Goal: Information Seeking & Learning: Learn about a topic

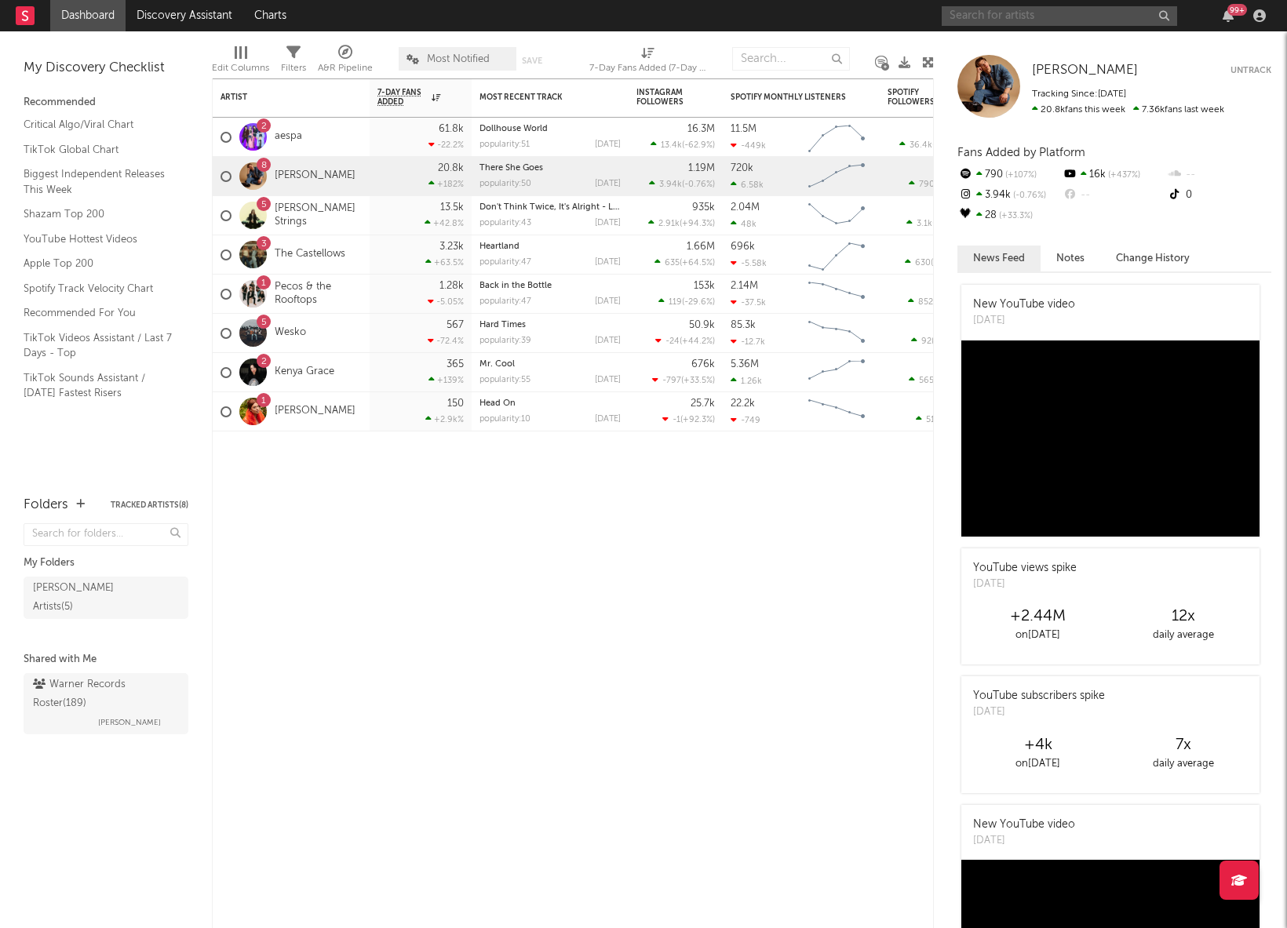
click at [1033, 20] on input "text" at bounding box center [1059, 16] width 235 height 20
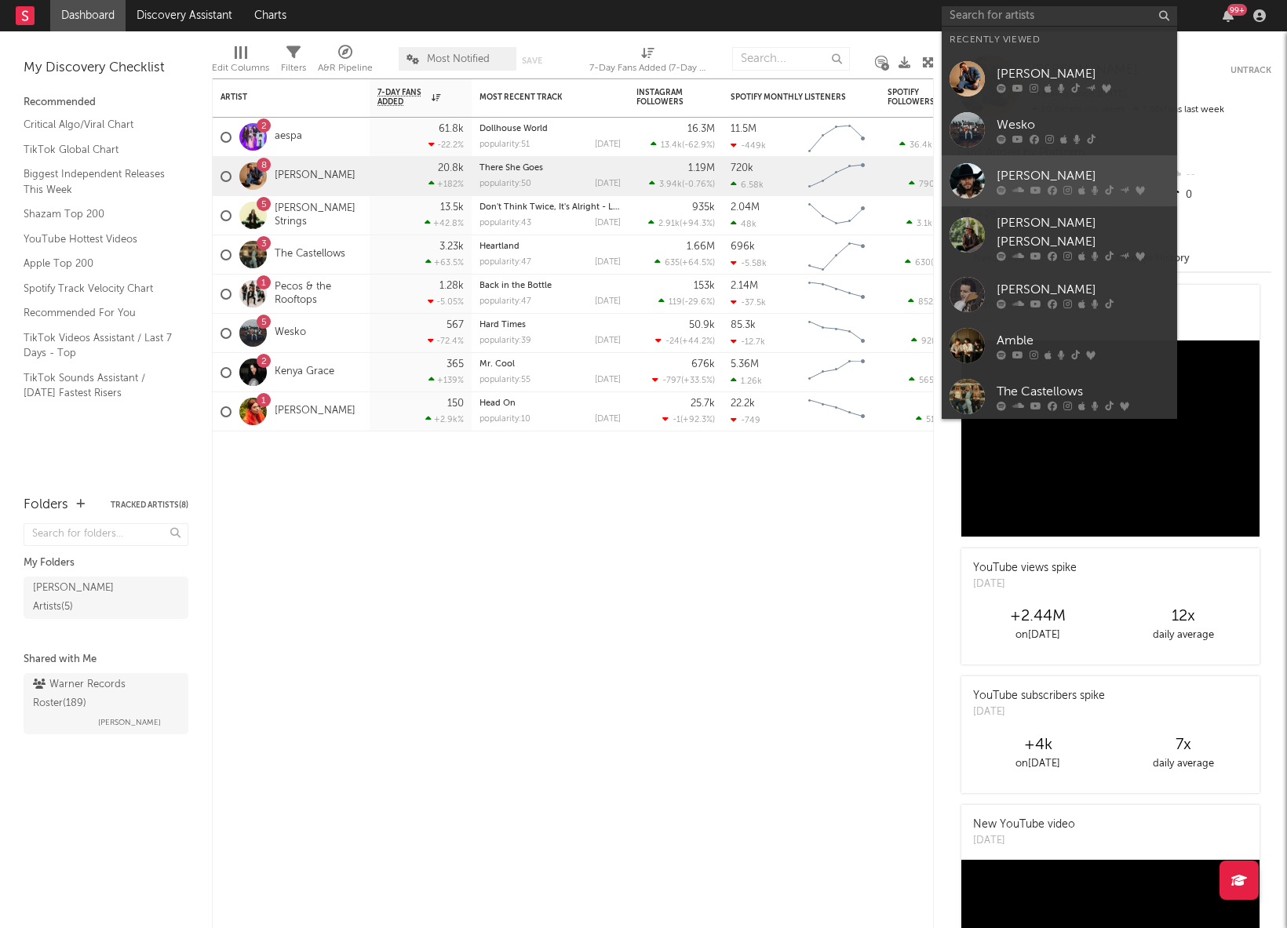
click at [1071, 187] on div at bounding box center [1083, 189] width 173 height 9
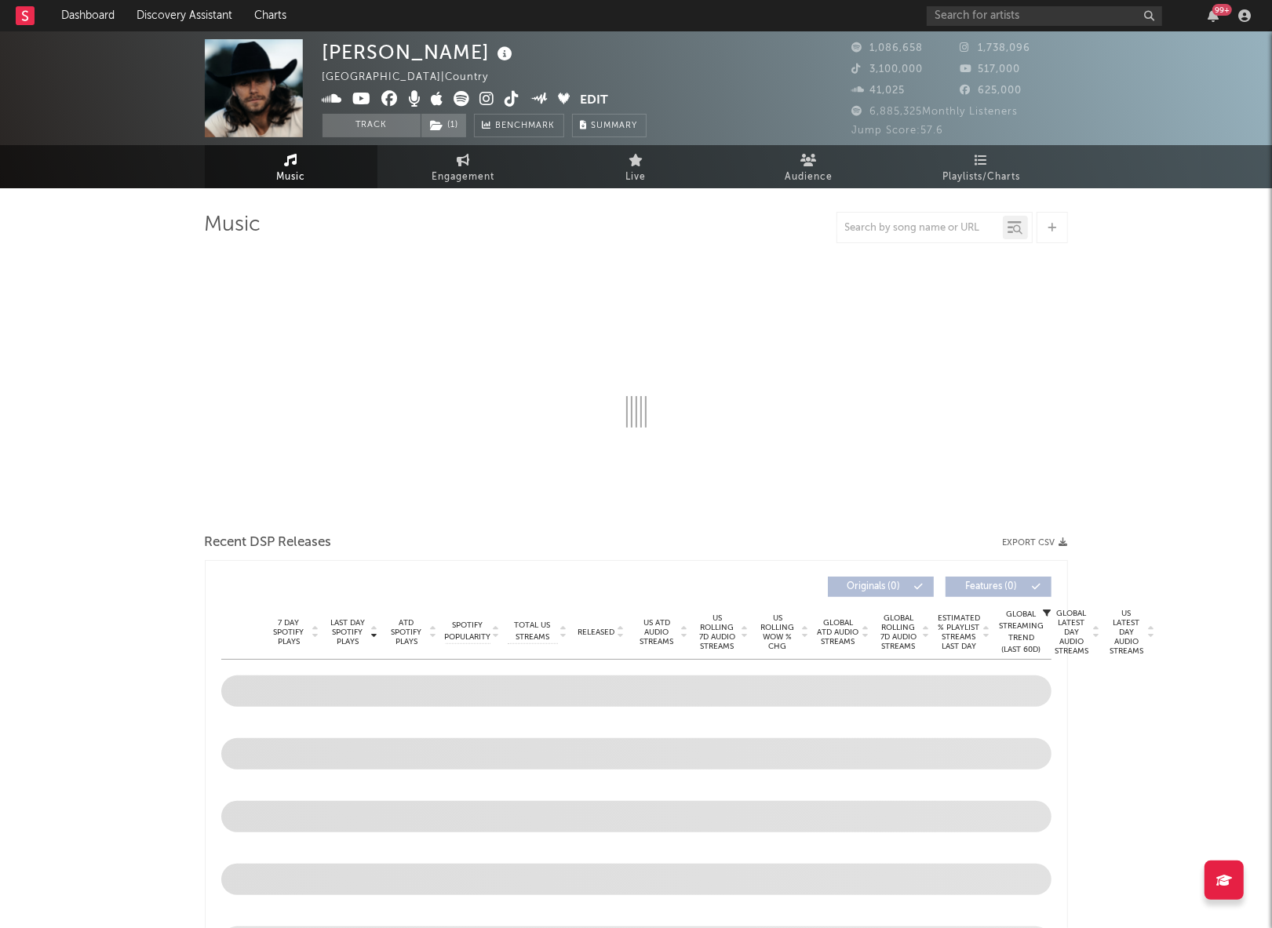
select select "6m"
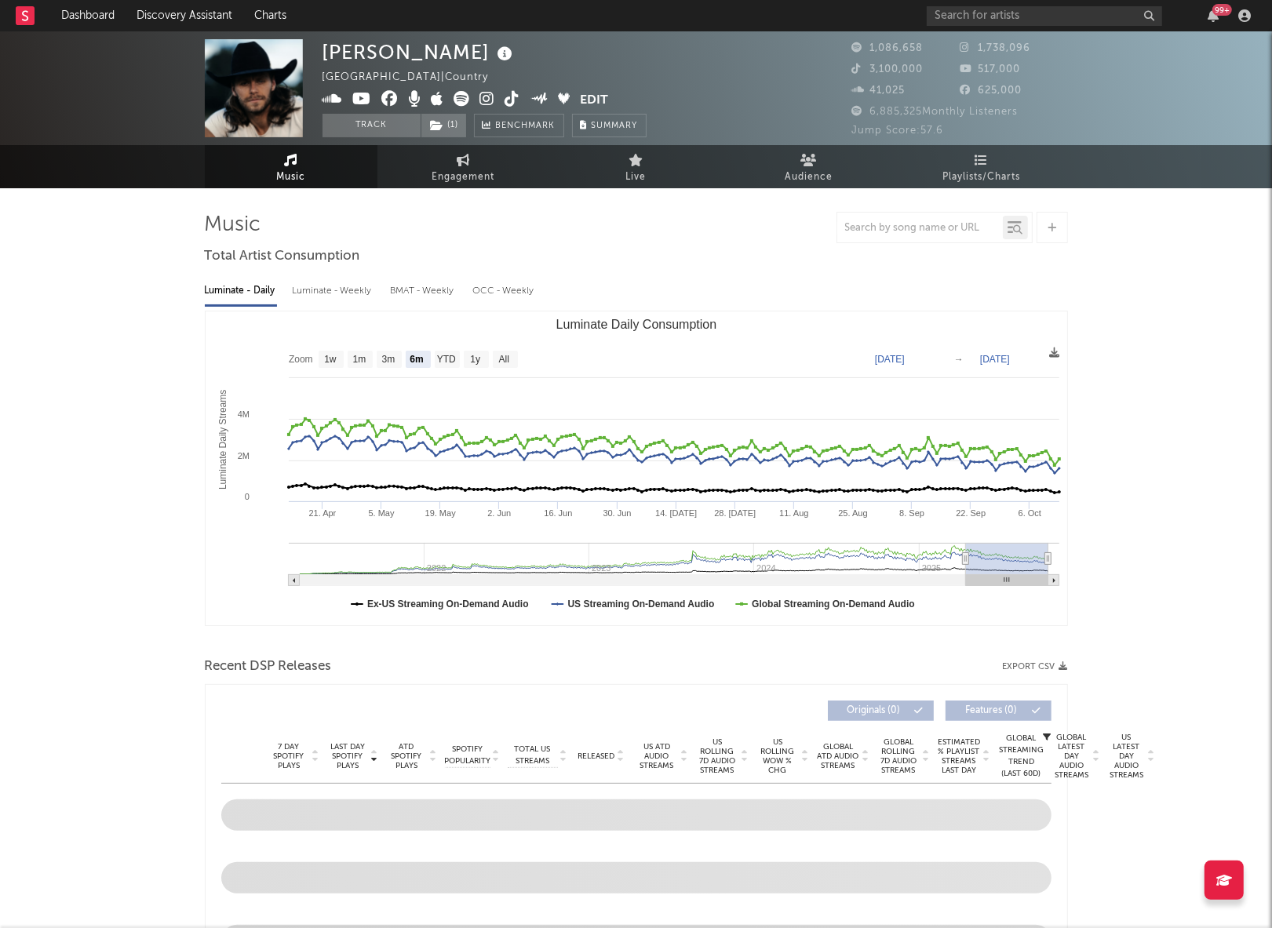
click at [452, 166] on link "Engagement" at bounding box center [463, 166] width 173 height 43
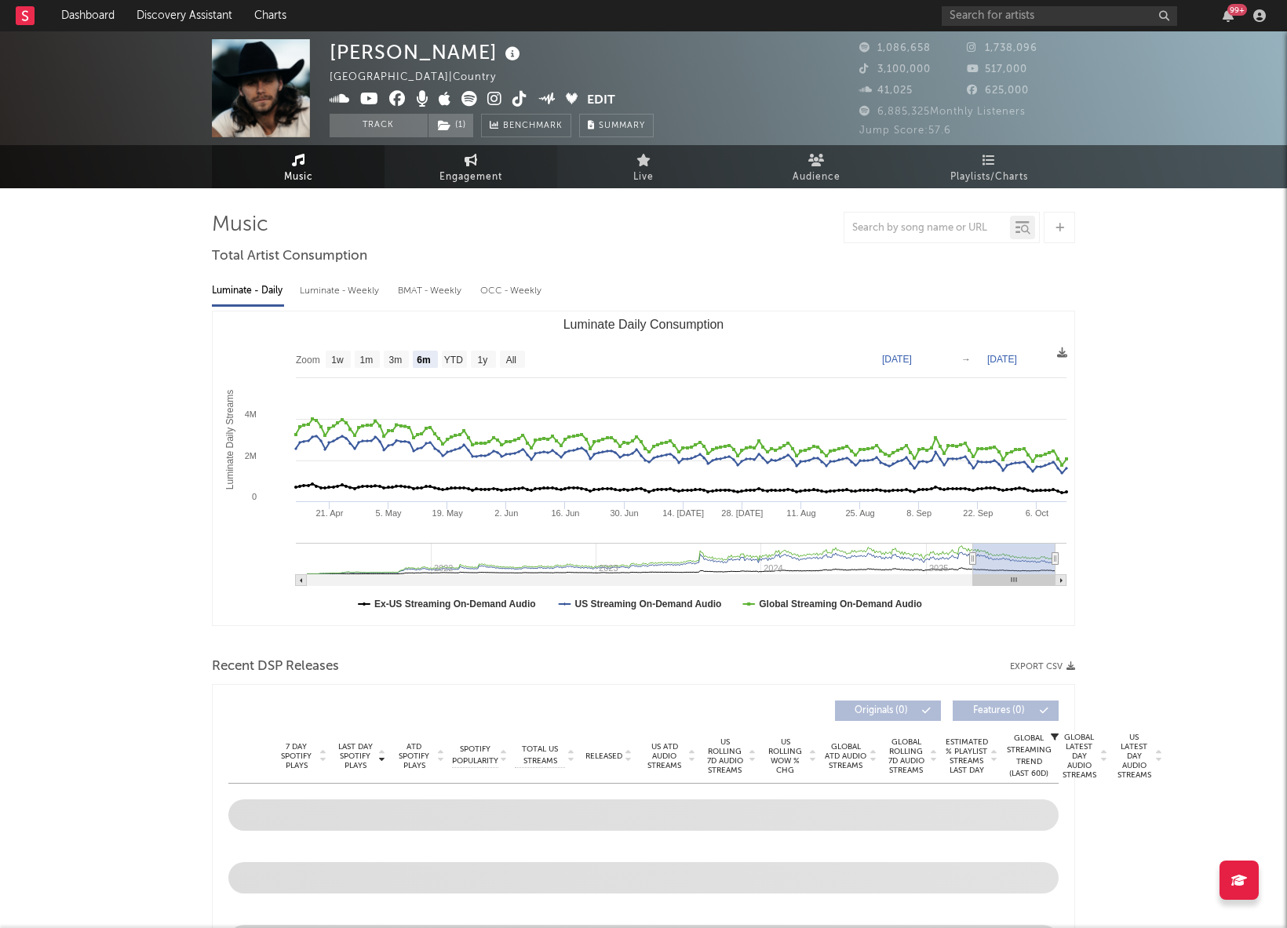
select select "1w"
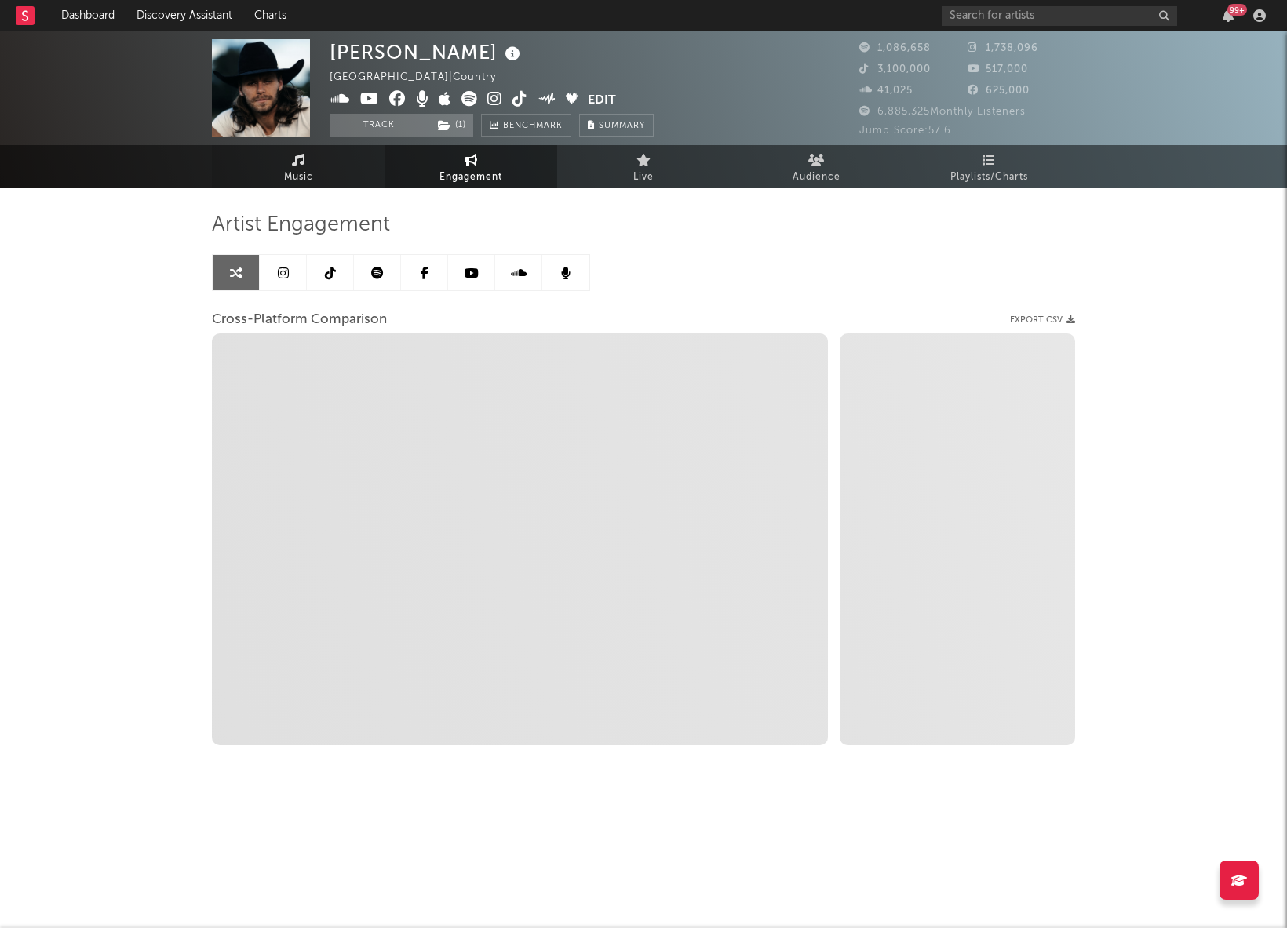
click at [326, 161] on link "Music" at bounding box center [298, 166] width 173 height 43
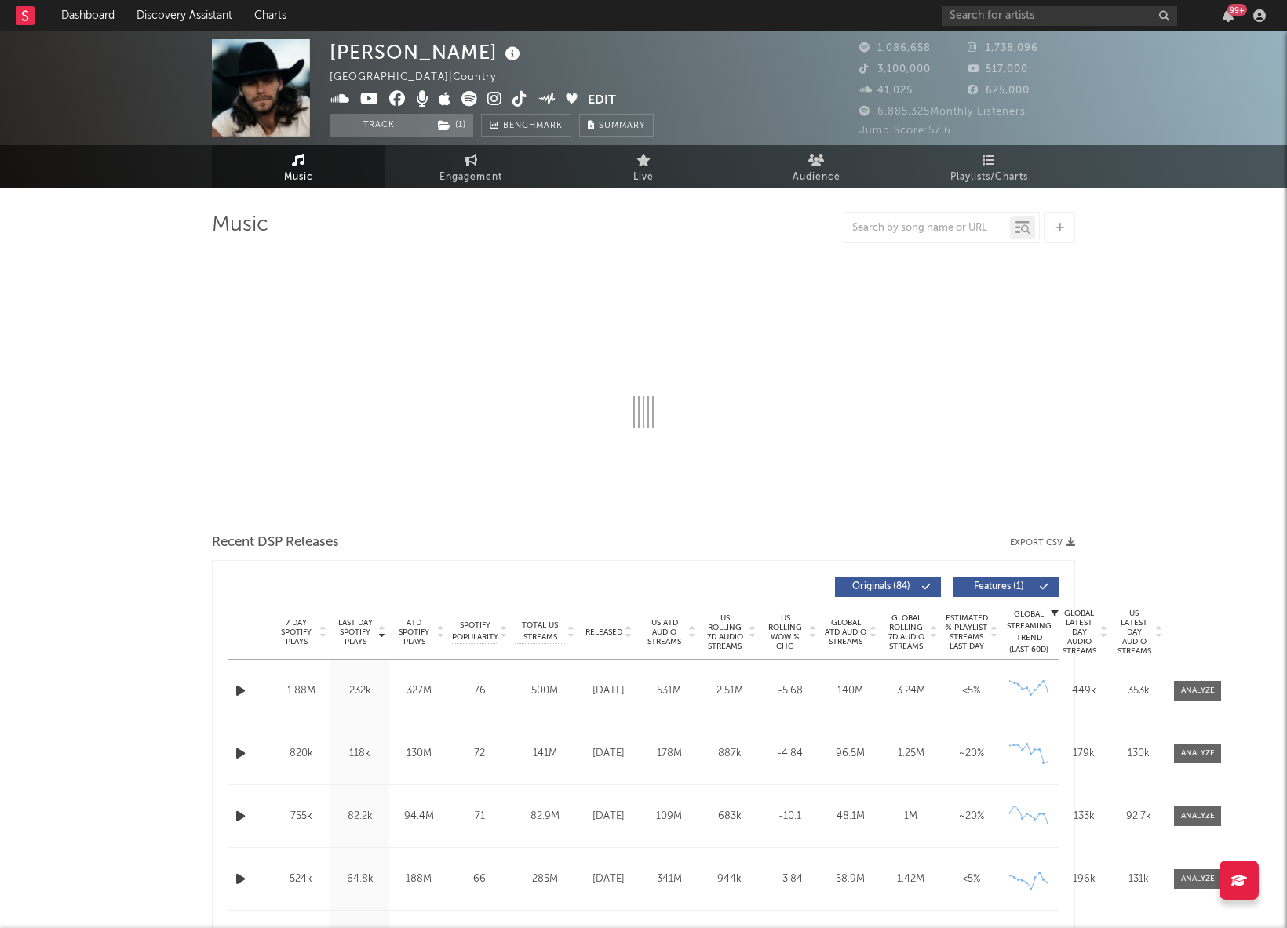
select select "6m"
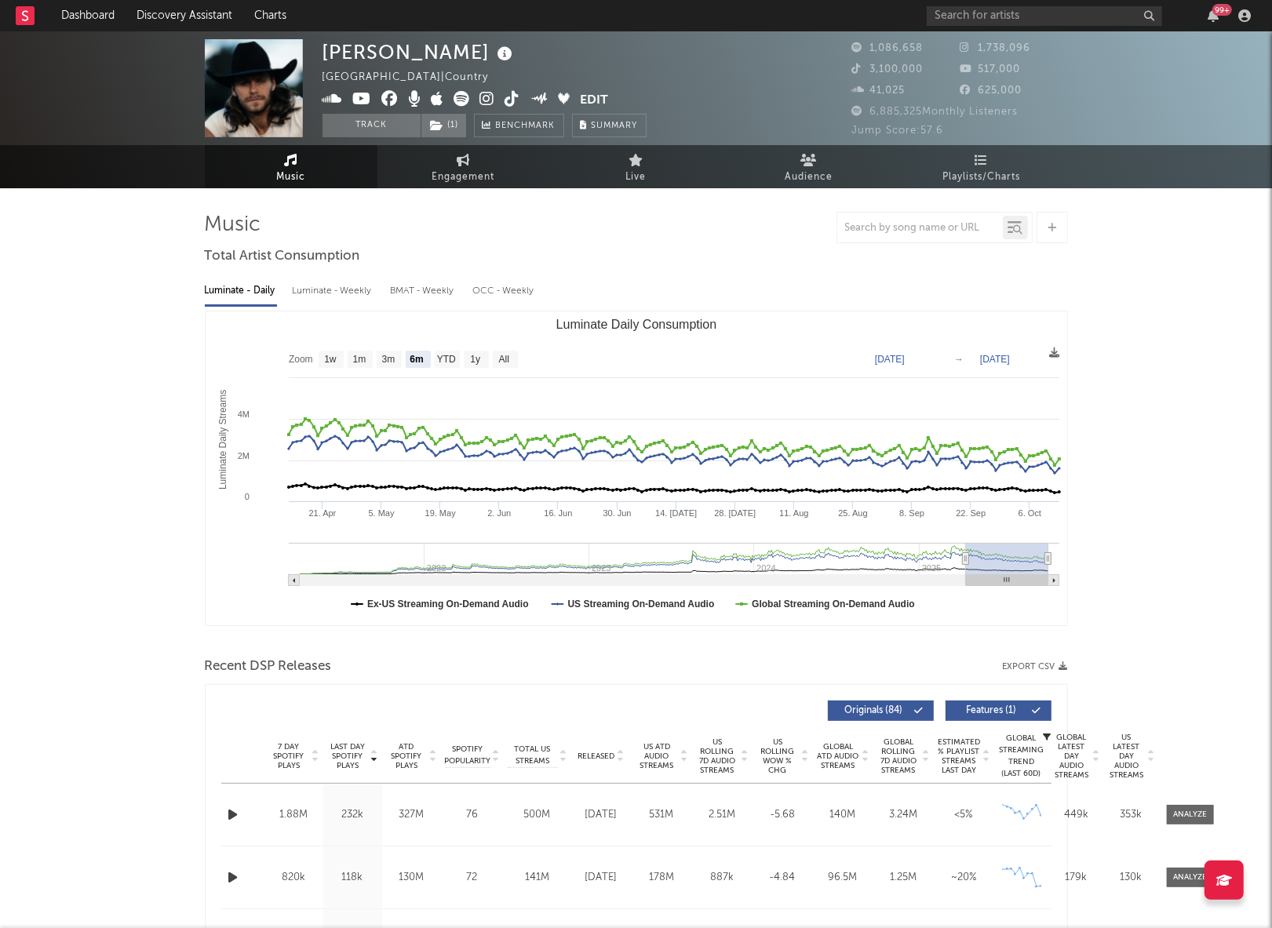
click at [279, 163] on link "Music" at bounding box center [291, 166] width 173 height 43
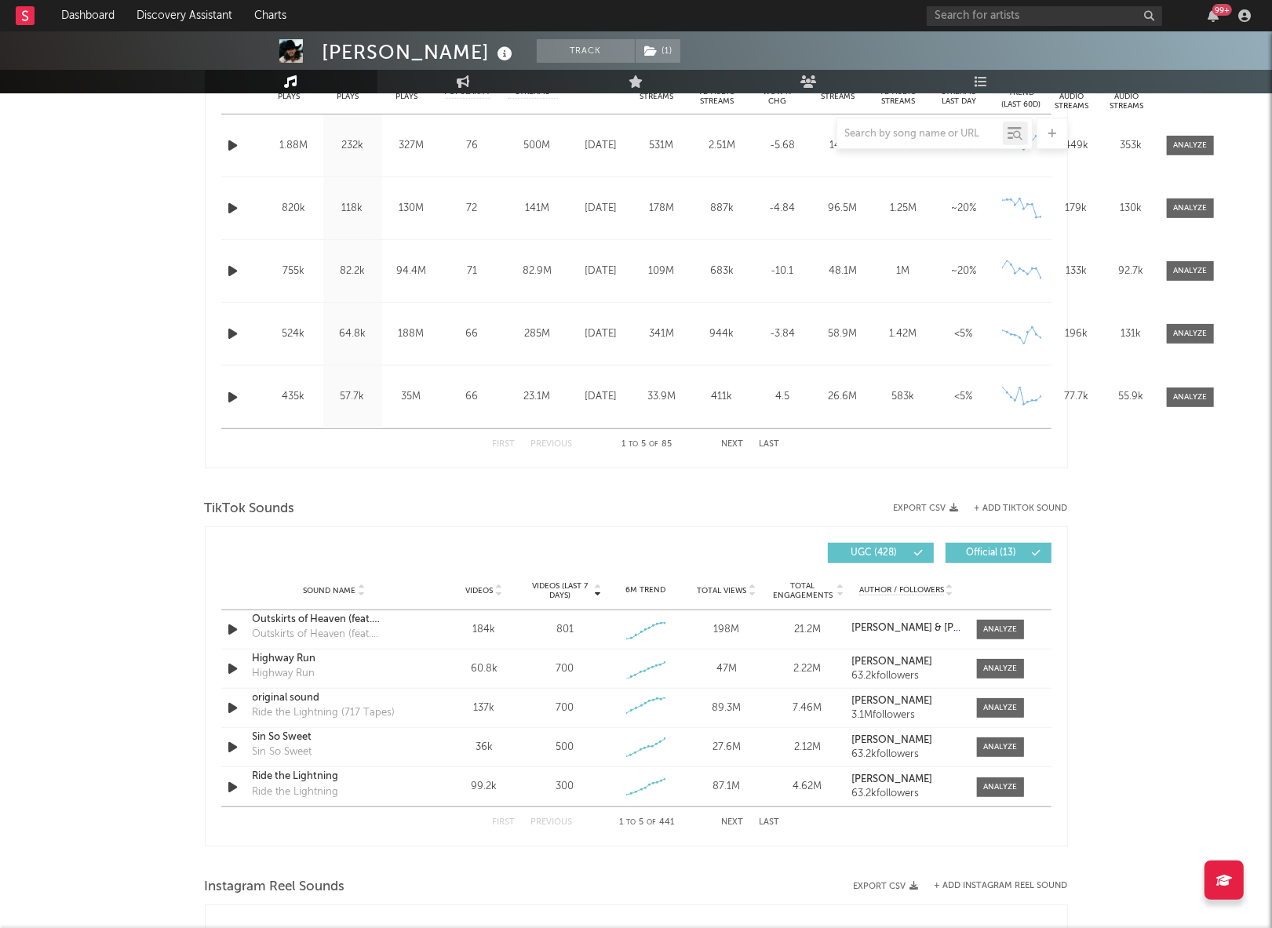
scroll to position [687, 0]
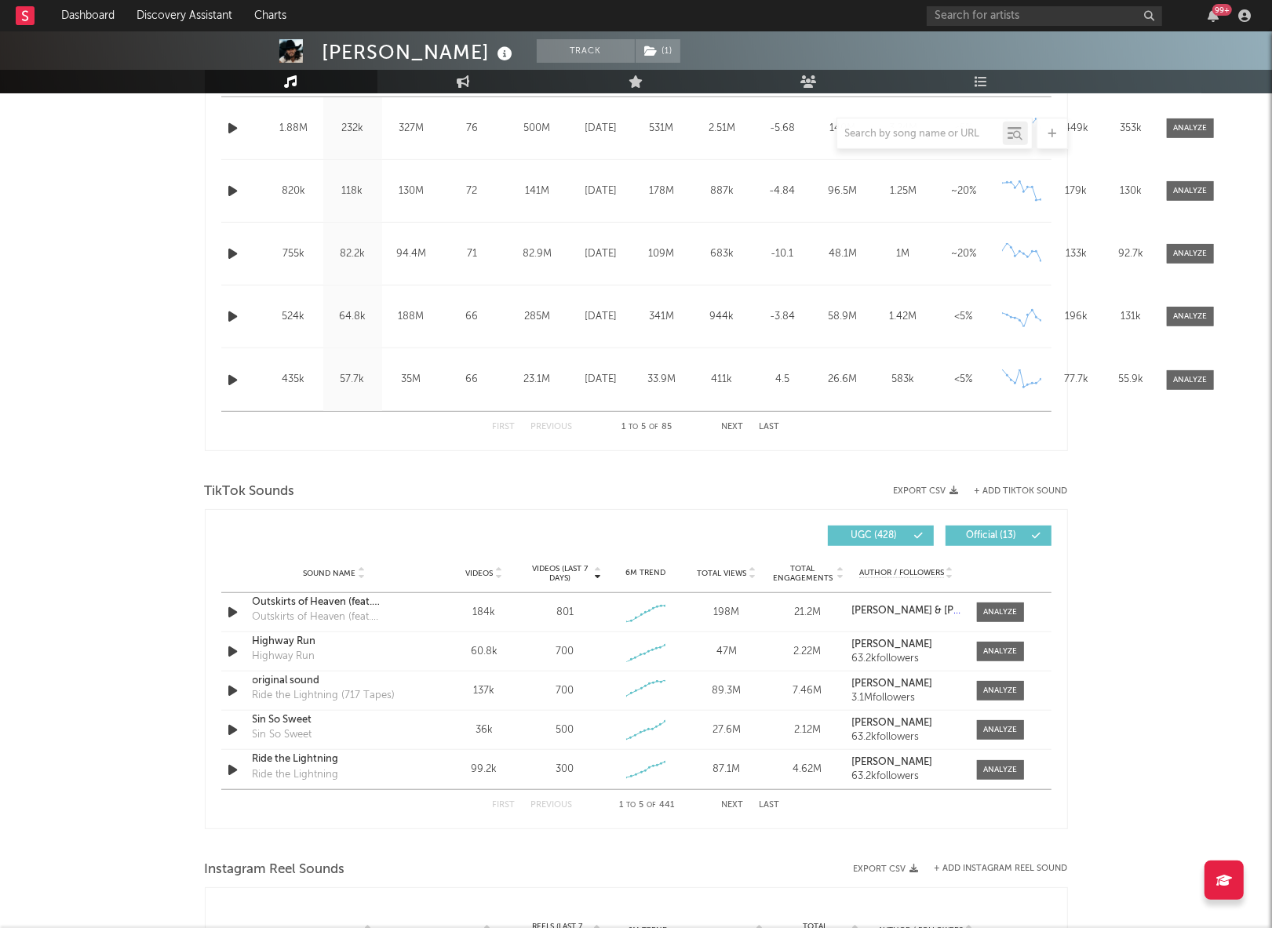
click at [731, 807] on button "Next" at bounding box center [733, 805] width 22 height 9
click at [731, 804] on button "Next" at bounding box center [733, 805] width 22 height 9
click at [731, 803] on button "Next" at bounding box center [733, 805] width 22 height 9
click at [995, 767] on div at bounding box center [1000, 770] width 34 height 12
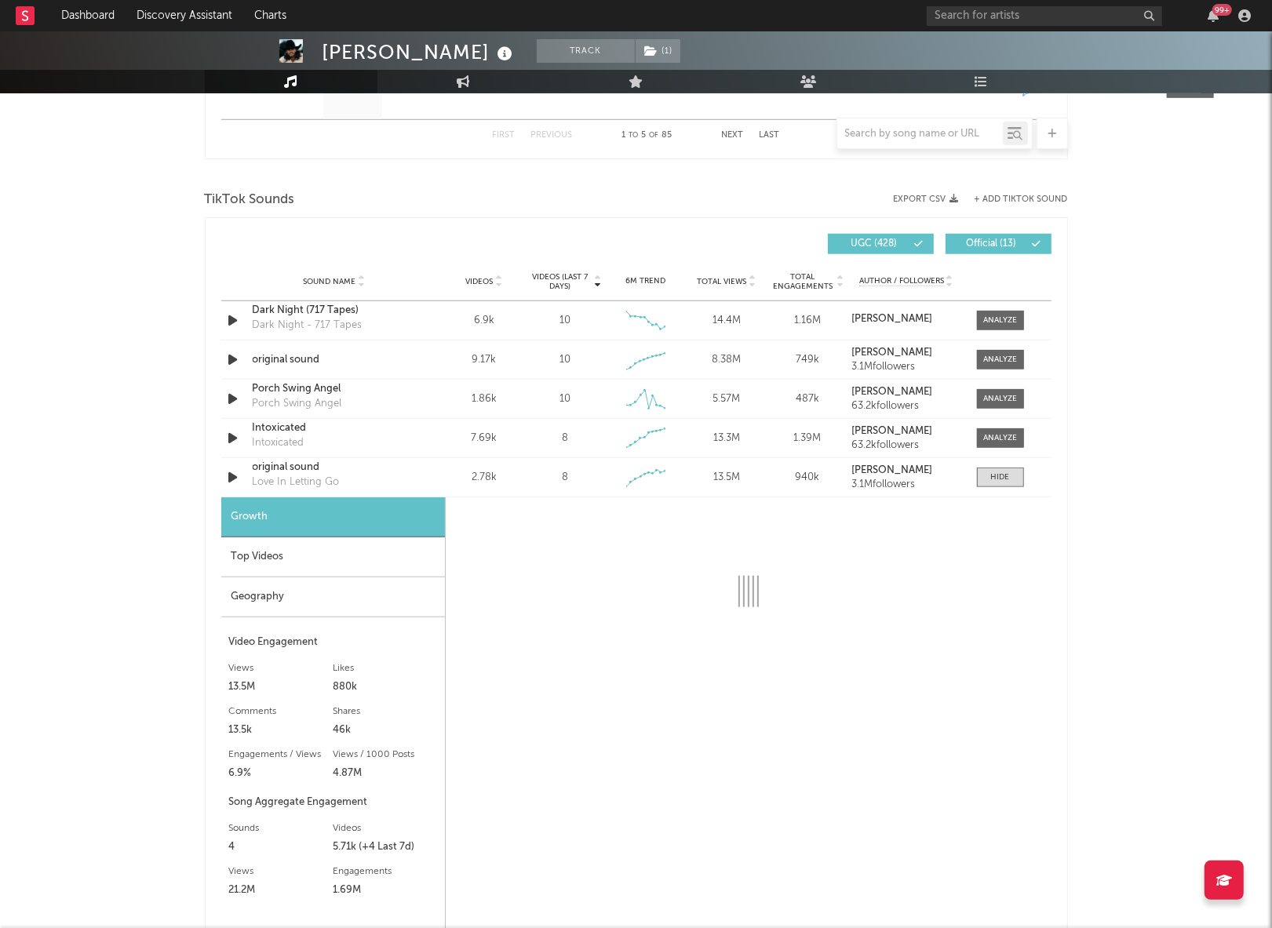
scroll to position [981, 0]
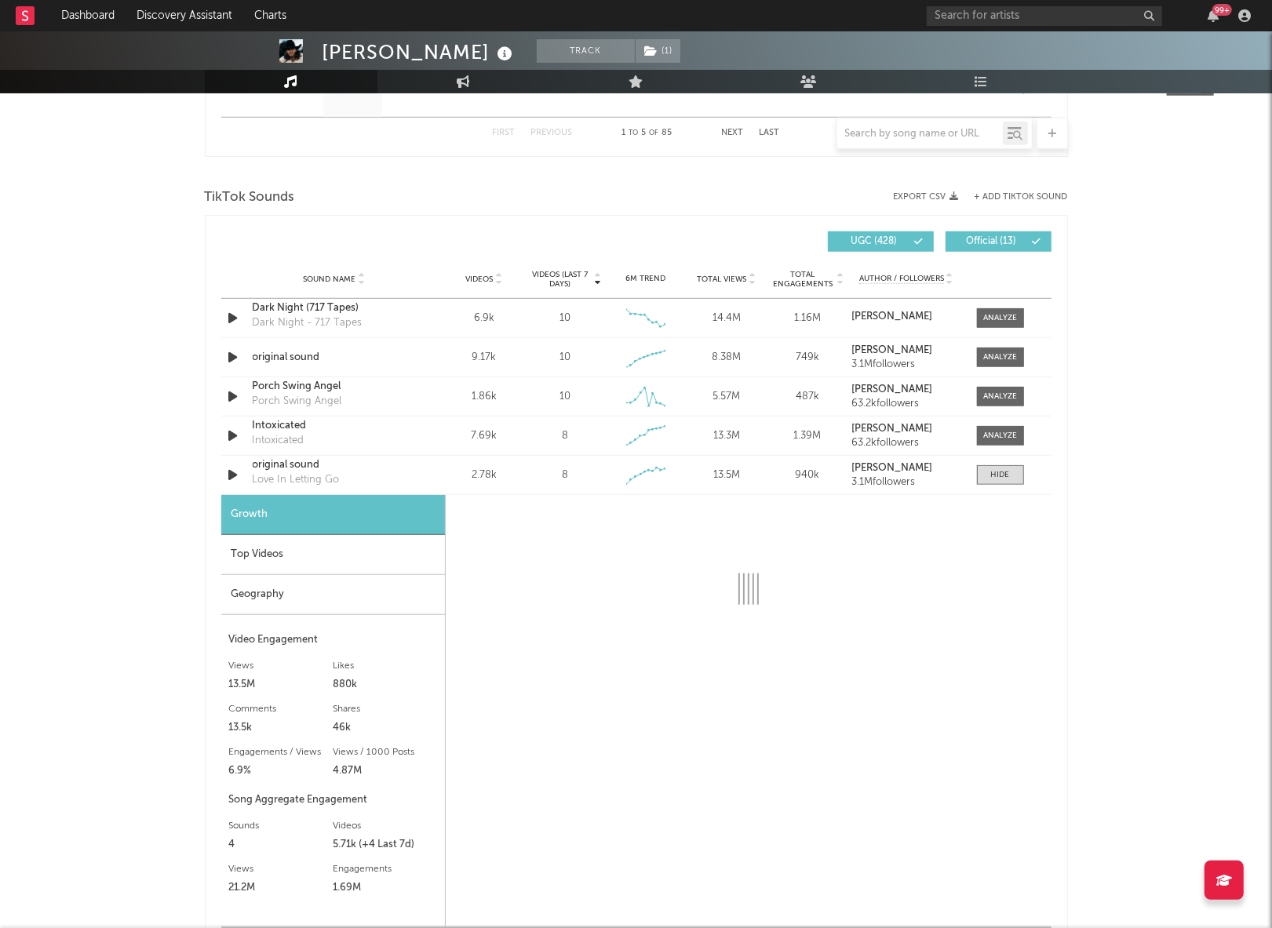
select select "6m"
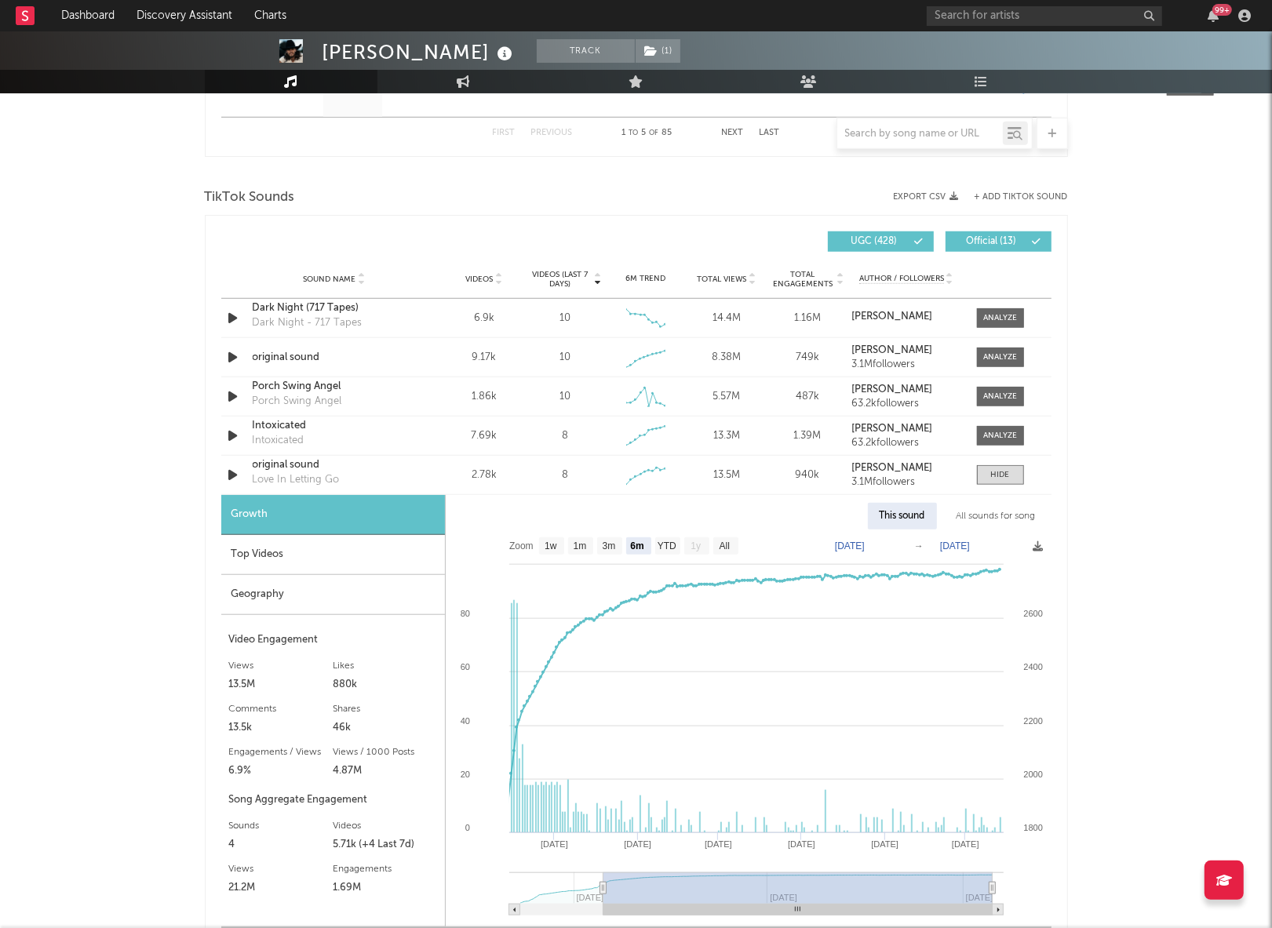
click at [319, 550] on div "Top Videos" at bounding box center [333, 555] width 224 height 40
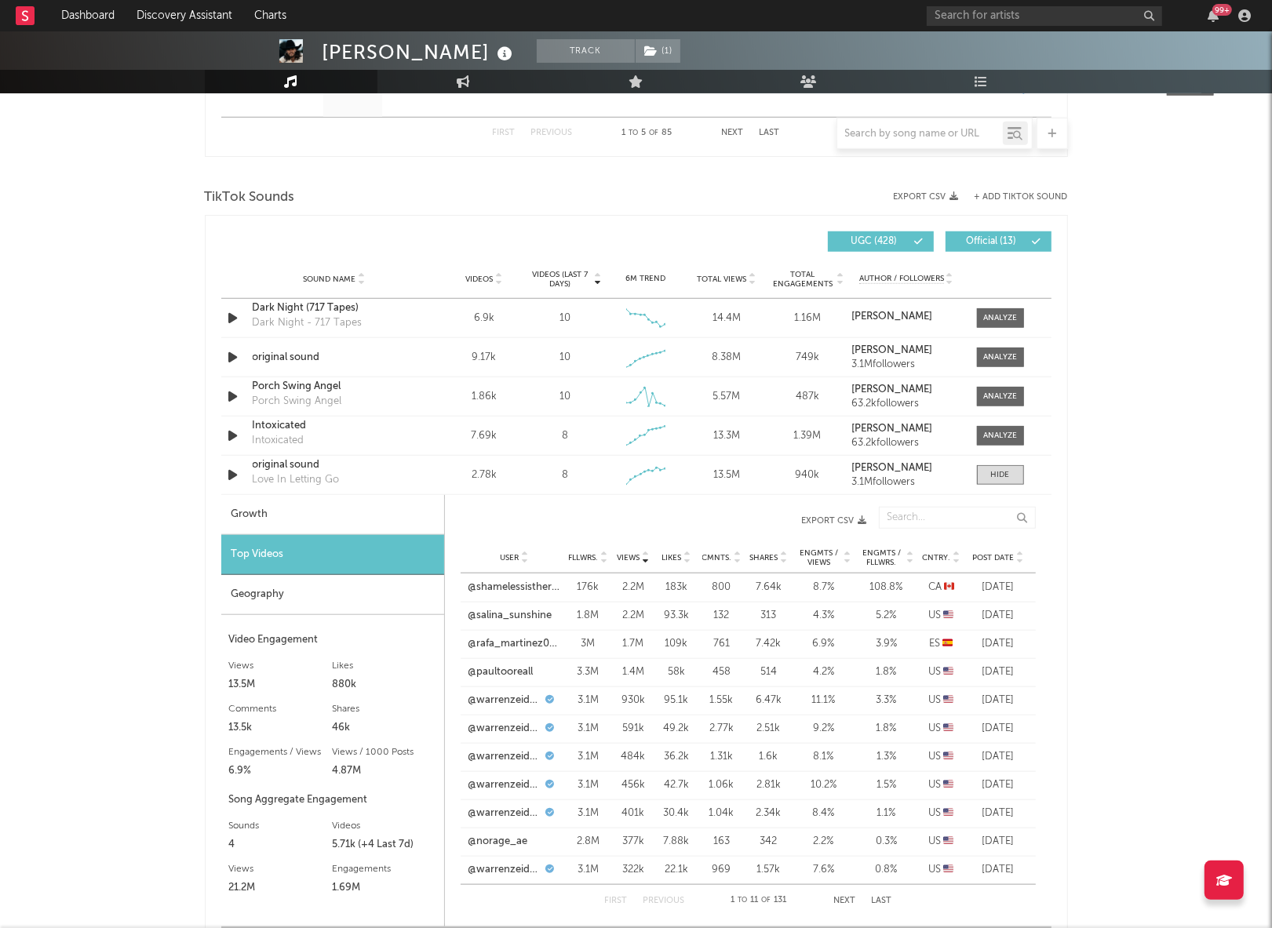
click at [1000, 559] on span "Post Date" at bounding box center [994, 557] width 42 height 9
